Goal: Navigation & Orientation: Understand site structure

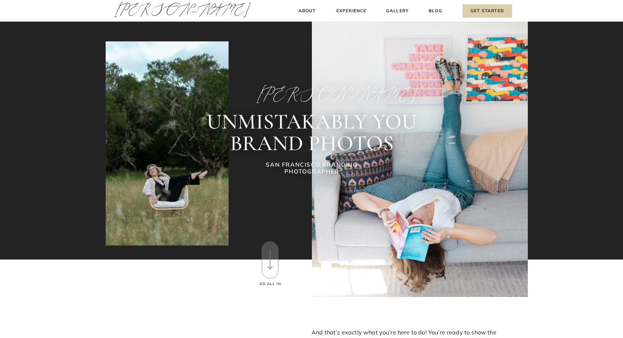
click at [270, 261] on polygon at bounding box center [269, 260] width 5 height 20
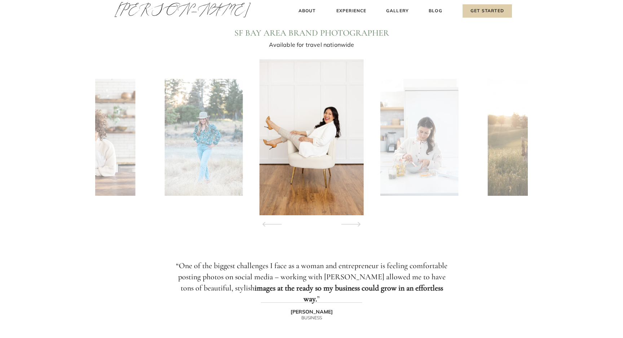
scroll to position [670, 0]
click at [355, 224] on icon at bounding box center [350, 225] width 33 height 25
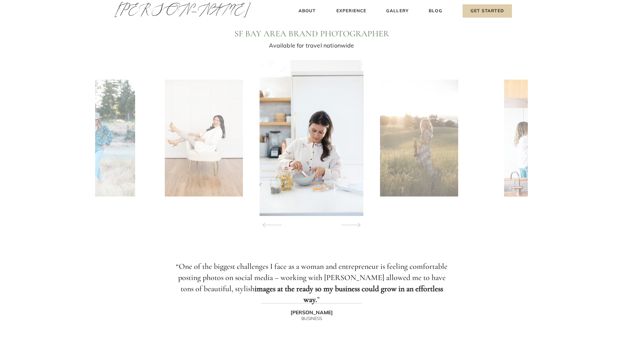
click at [355, 224] on icon at bounding box center [350, 225] width 33 height 25
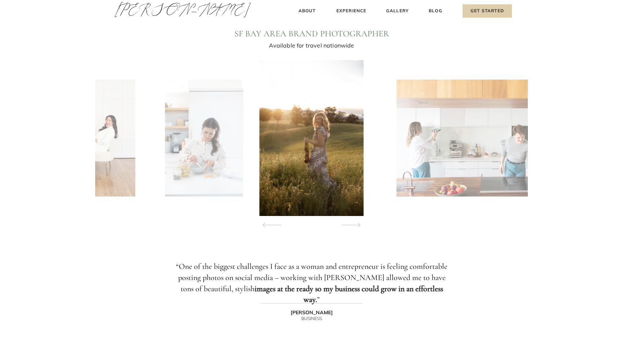
click at [355, 224] on icon at bounding box center [350, 225] width 33 height 25
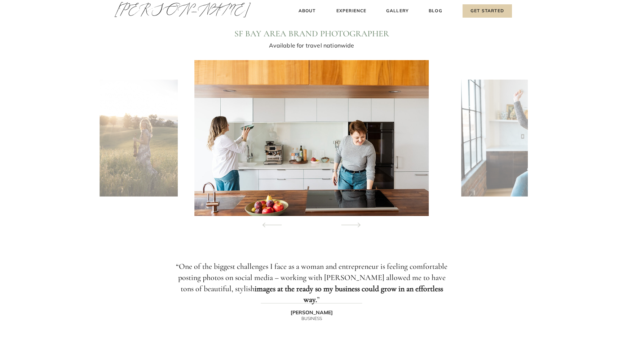
click at [355, 224] on icon at bounding box center [350, 225] width 33 height 25
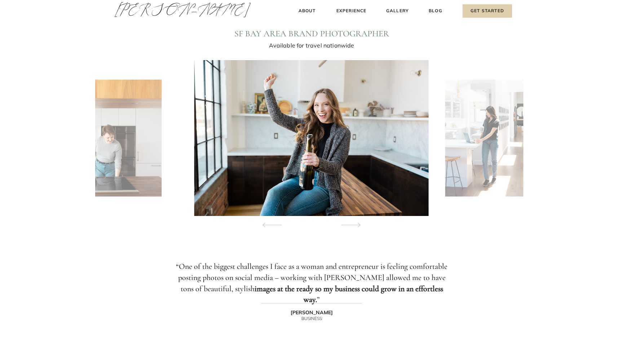
click at [355, 224] on icon at bounding box center [350, 225] width 33 height 25
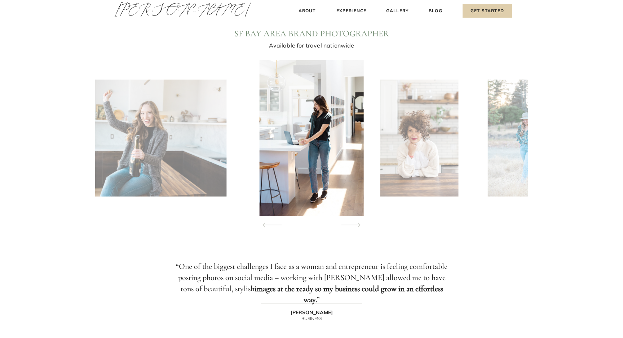
click at [355, 224] on icon at bounding box center [350, 225] width 33 height 25
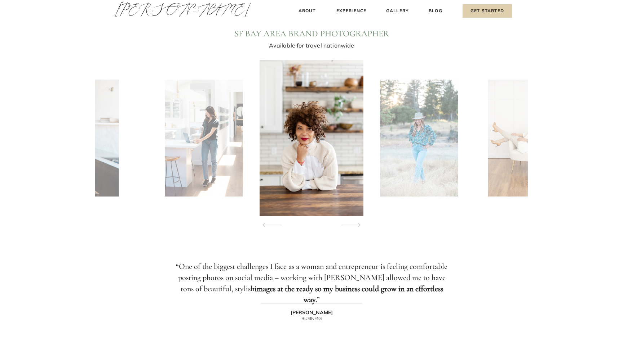
click at [355, 224] on icon at bounding box center [350, 225] width 33 height 25
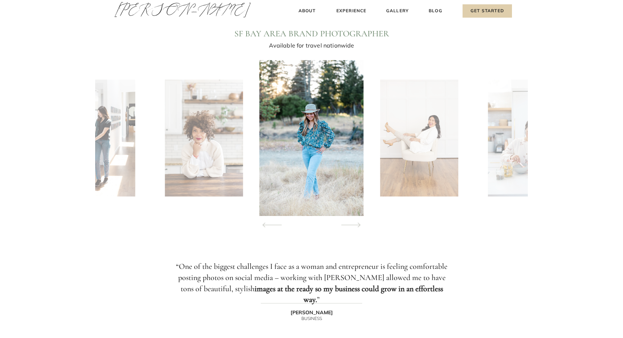
click at [355, 224] on icon at bounding box center [350, 225] width 33 height 25
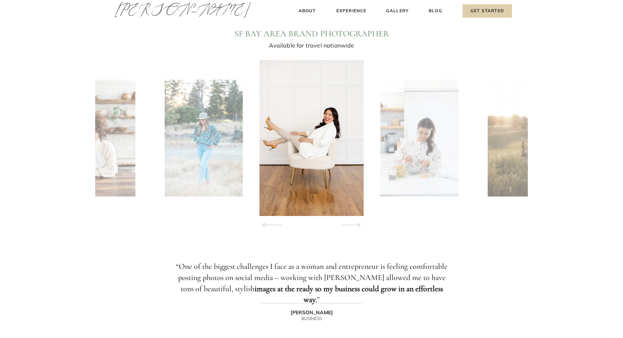
click at [355, 224] on icon at bounding box center [350, 225] width 33 height 25
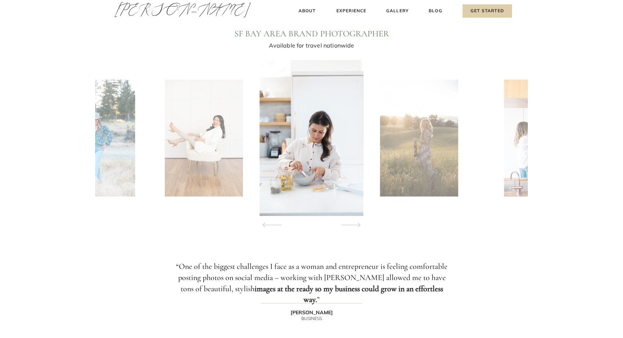
click at [355, 224] on icon at bounding box center [350, 225] width 33 height 25
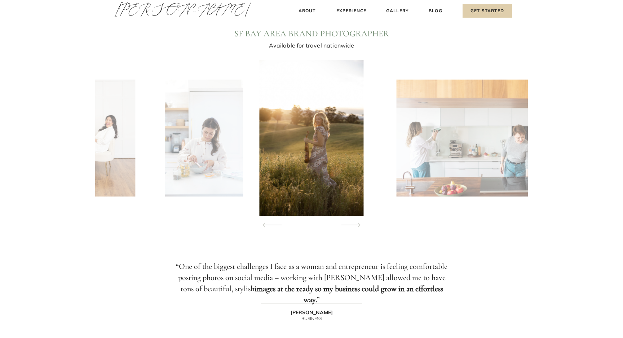
click at [355, 224] on icon at bounding box center [350, 225] width 33 height 25
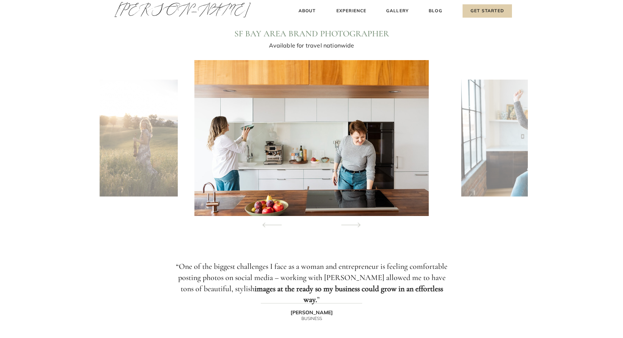
click at [355, 224] on icon at bounding box center [350, 225] width 33 height 25
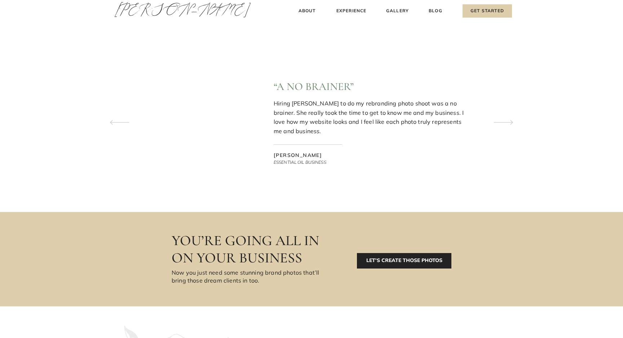
scroll to position [2224, 0]
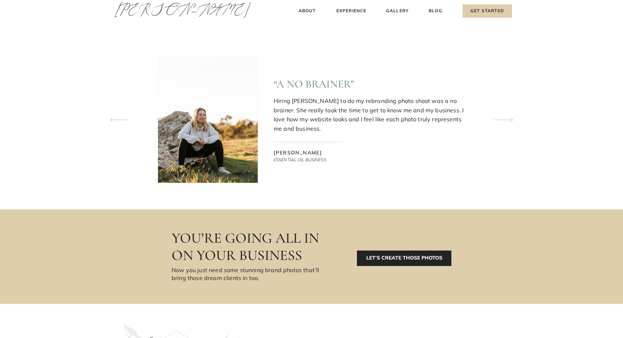
click at [510, 119] on icon at bounding box center [503, 119] width 33 height 25
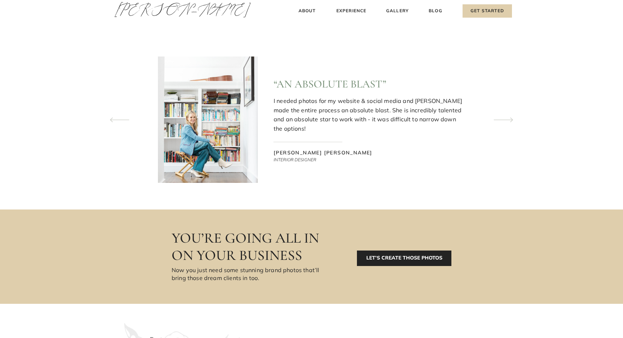
click at [510, 119] on icon at bounding box center [503, 119] width 33 height 25
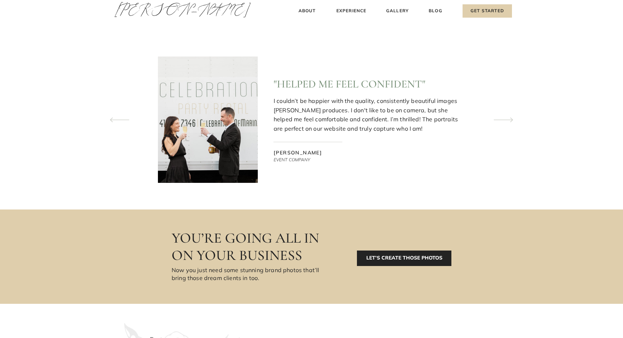
click at [510, 119] on icon at bounding box center [503, 119] width 33 height 25
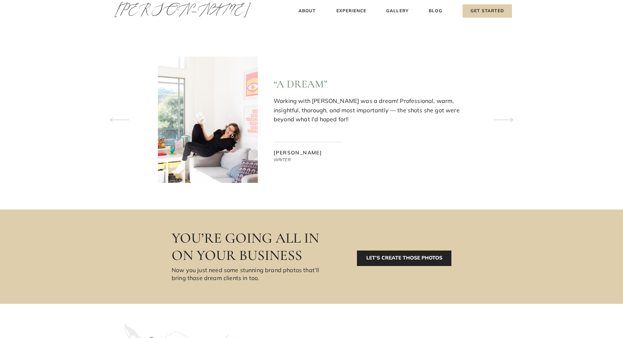
click at [510, 119] on icon at bounding box center [503, 119] width 33 height 25
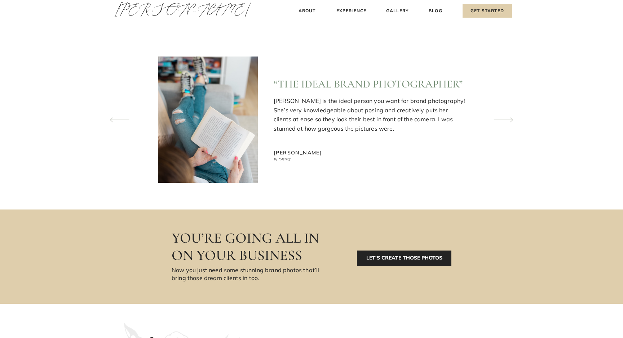
click at [510, 119] on icon at bounding box center [503, 119] width 33 height 25
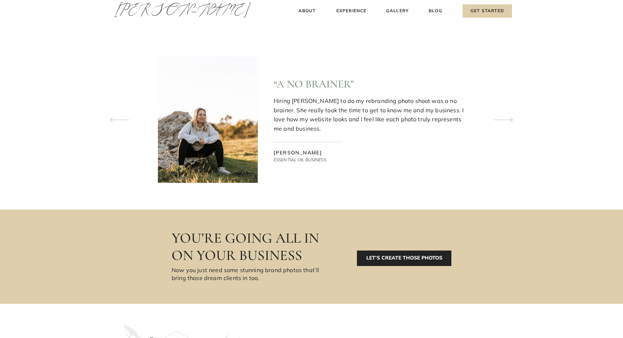
click at [510, 119] on icon at bounding box center [503, 119] width 33 height 25
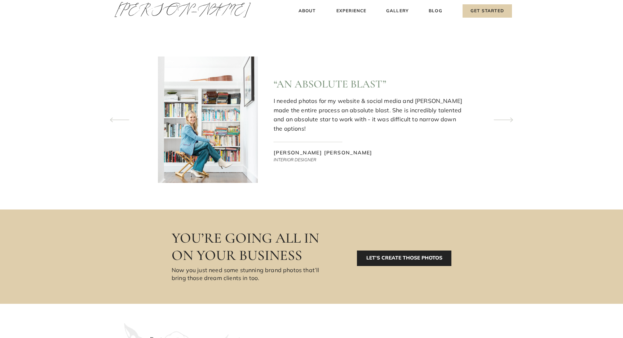
click at [510, 119] on icon at bounding box center [503, 119] width 33 height 25
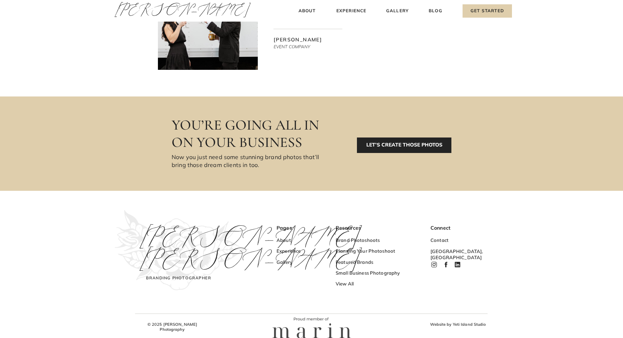
scroll to position [2346, 0]
